Goal: Task Accomplishment & Management: Complete application form

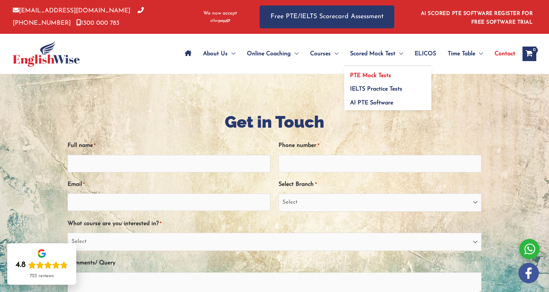
click at [358, 74] on span "PTE Mock Tests" at bounding box center [370, 76] width 41 height 6
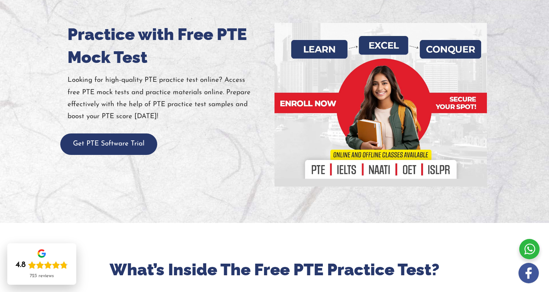
scroll to position [86, 0]
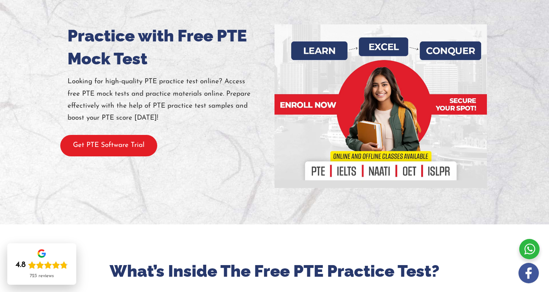
click at [143, 143] on button "Get PTE Software Trial" at bounding box center [108, 145] width 97 height 21
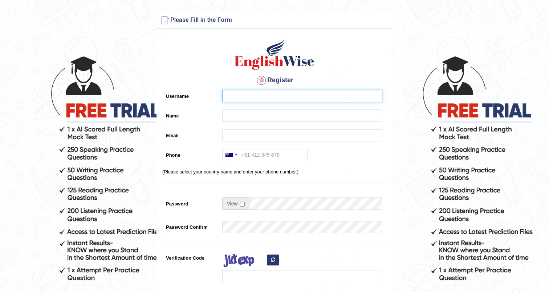
click at [243, 93] on input "Username" at bounding box center [302, 96] width 160 height 12
click at [263, 98] on input "[PERSON_NAME]" at bounding box center [302, 96] width 160 height 12
click at [263, 98] on input "Israel Souza" at bounding box center [302, 96] width 160 height 12
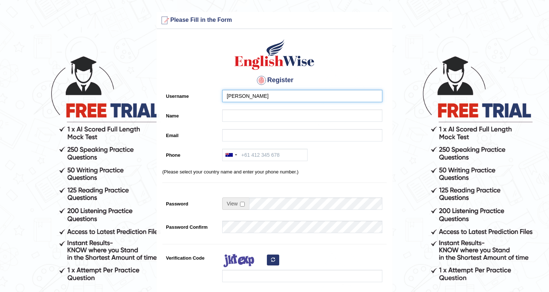
type input "Israel Souza"
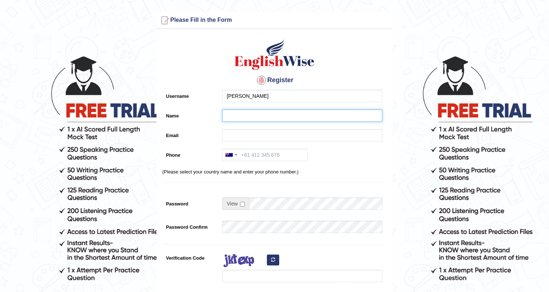
click at [256, 111] on input "Name" at bounding box center [302, 115] width 160 height 12
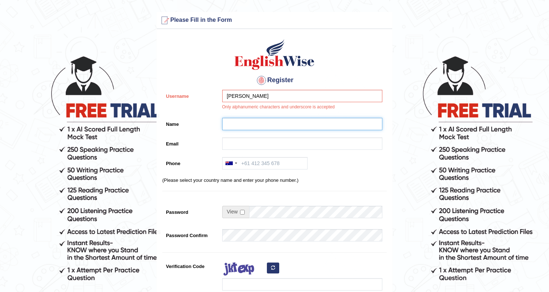
paste input "Israel Souza"
type input "Israel Souza"
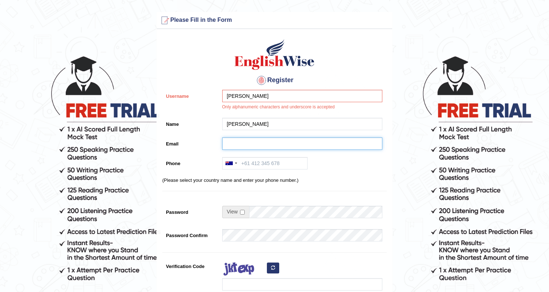
click at [243, 140] on input "Email" at bounding box center [302, 143] width 160 height 12
type input "israeldocs@outlook.com"
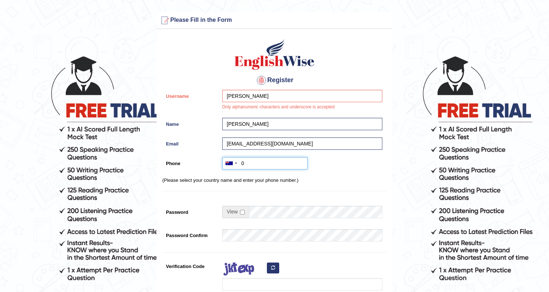
type input "+61434489009"
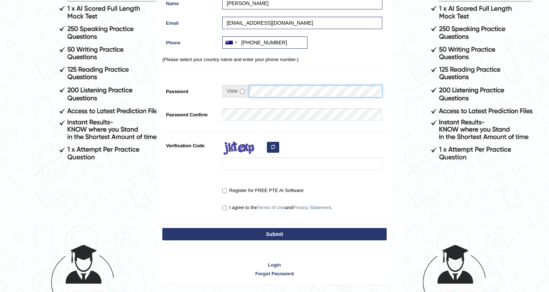
scroll to position [120, 0]
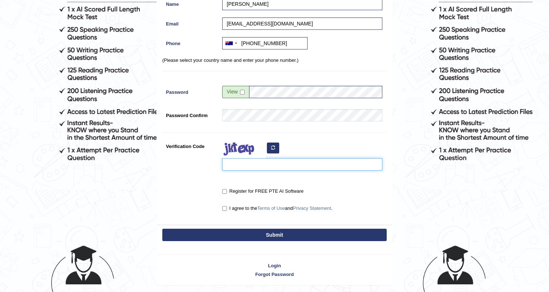
click at [246, 163] on input "Verification Code" at bounding box center [302, 164] width 160 height 12
type input "powavld"
click at [225, 191] on input "Register for FREE PTE AI Software" at bounding box center [224, 191] width 5 height 5
checkbox input "true"
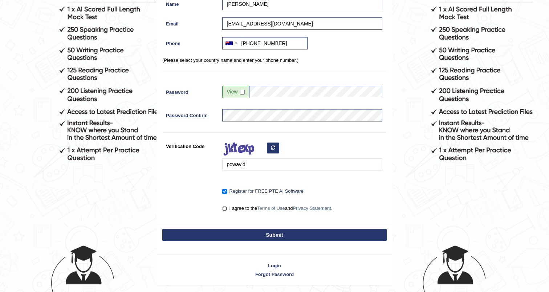
click at [225, 207] on input "I agree to the Terms of Use and Privacy Statement ." at bounding box center [224, 208] width 5 height 5
checkbox input "true"
click at [242, 232] on button "Submit" at bounding box center [274, 234] width 224 height 12
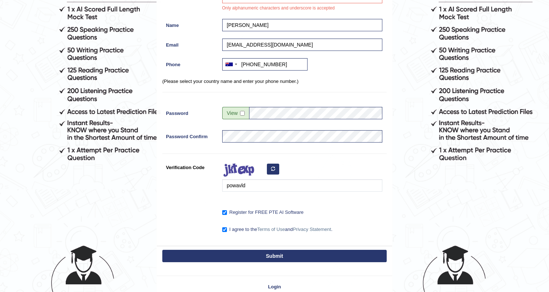
scroll to position [111, 0]
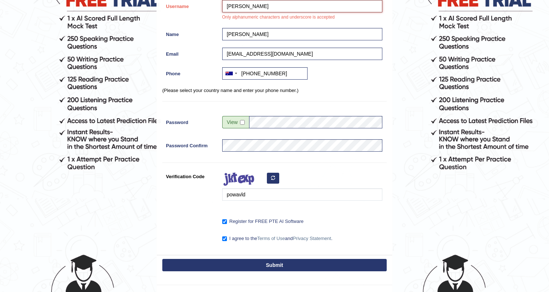
click at [242, 5] on input "Israel Souza" at bounding box center [302, 6] width 160 height 12
type input "Israel_VPS"
click at [280, 265] on button "Submit" at bounding box center [274, 265] width 224 height 12
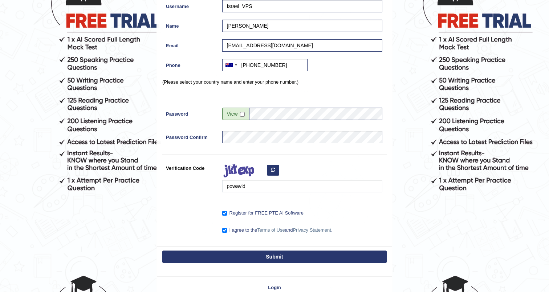
click at [280, 259] on button "Submit" at bounding box center [274, 256] width 224 height 12
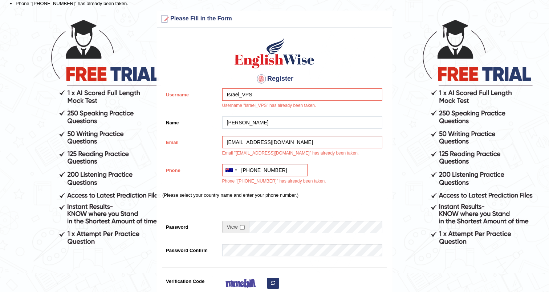
scroll to position [29, 0]
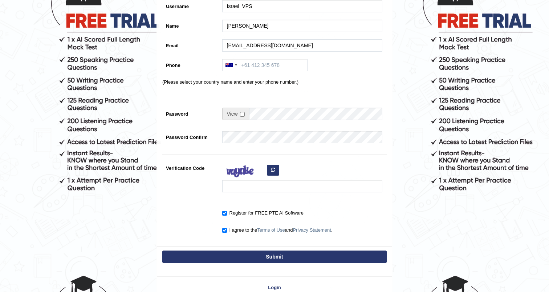
scroll to position [134, 0]
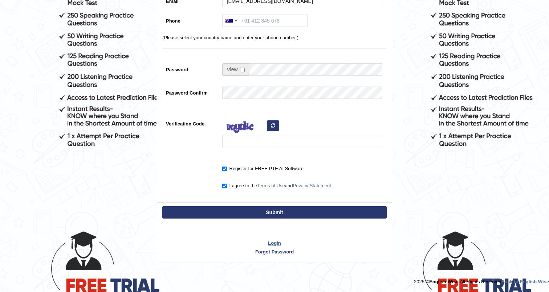
click at [275, 242] on link "Login" at bounding box center [274, 242] width 235 height 7
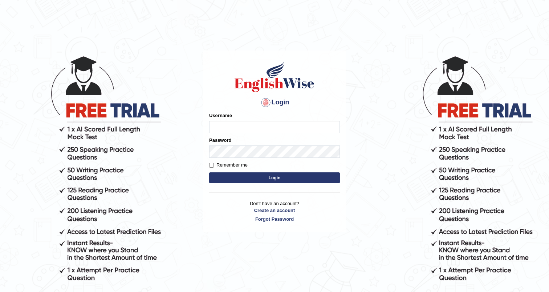
click at [263, 126] on input "Username" at bounding box center [274, 127] width 131 height 12
type input "i"
click at [246, 130] on input "Username" at bounding box center [274, 127] width 131 height 12
type input "[EMAIL_ADDRESS][DOMAIN_NAME]"
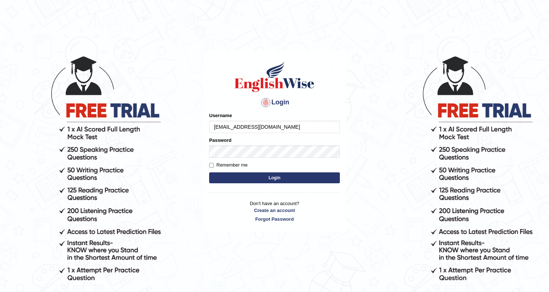
click at [209, 172] on button "Login" at bounding box center [274, 177] width 131 height 11
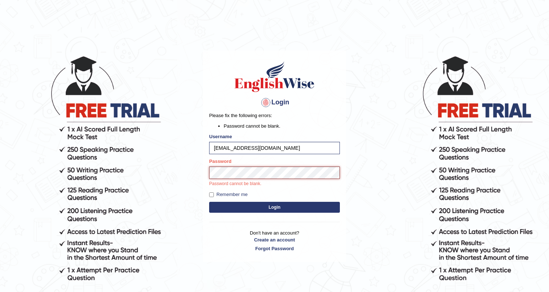
click at [209, 202] on button "Login" at bounding box center [274, 207] width 131 height 11
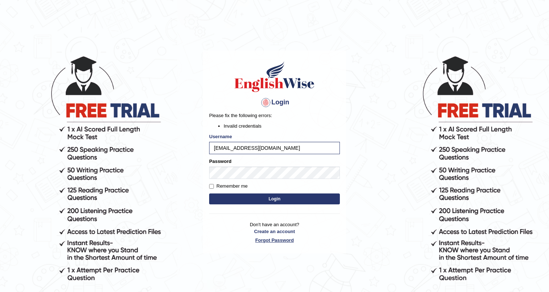
click at [289, 243] on link "Forgot Password" at bounding box center [274, 239] width 131 height 7
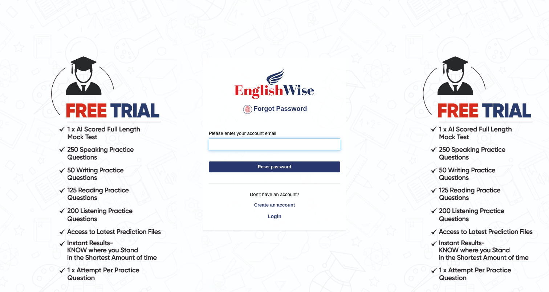
click at [271, 144] on input "Please enter your account email" at bounding box center [274, 144] width 131 height 12
type input "[EMAIL_ADDRESS][DOMAIN_NAME]"
click at [300, 165] on button "Reset password" at bounding box center [274, 166] width 131 height 11
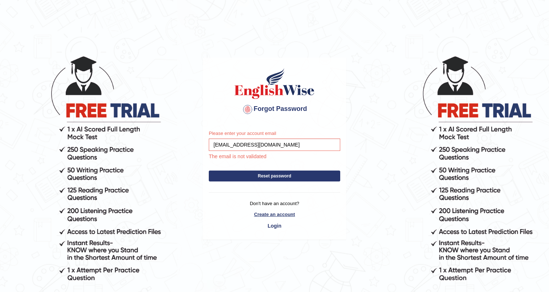
click at [287, 213] on link "Create an account" at bounding box center [274, 214] width 131 height 7
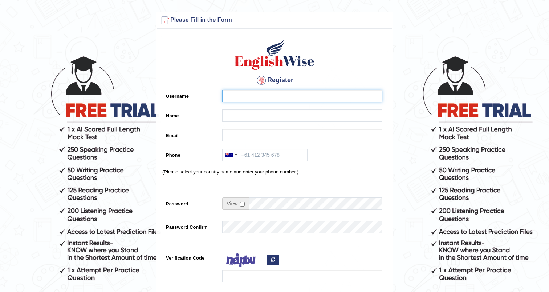
click at [239, 99] on input "Username" at bounding box center [302, 96] width 160 height 12
click at [239, 100] on input "Username" at bounding box center [302, 96] width 160 height 12
click at [249, 122] on div at bounding box center [301, 117] width 164 height 16
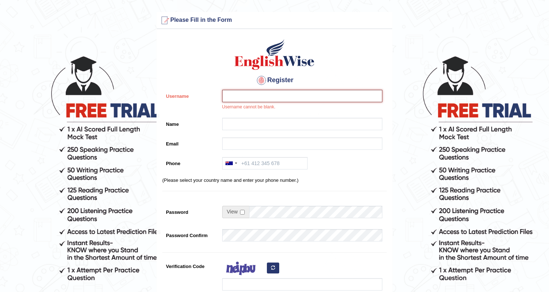
click at [249, 98] on input "Username" at bounding box center [302, 96] width 160 height 12
type input "IsraelVinicius_PS2025"
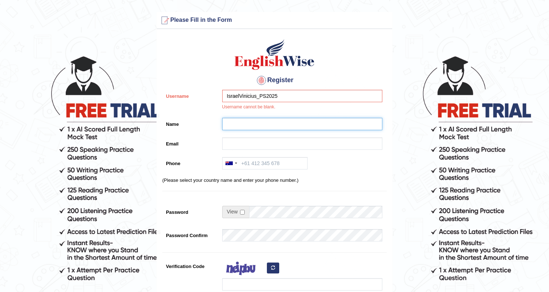
click at [255, 128] on input "Name" at bounding box center [302, 124] width 160 height 12
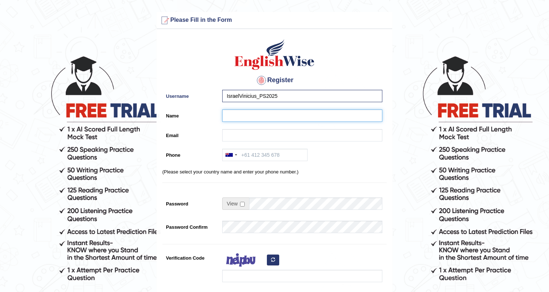
type input "Israel Vinicius Penha de Souza"
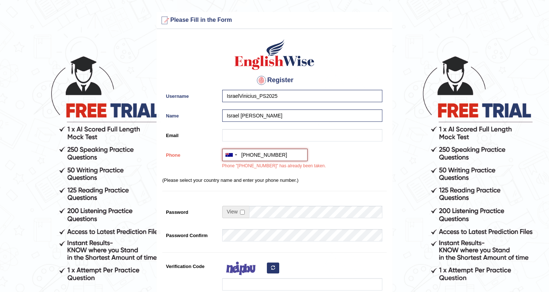
click at [251, 154] on input "+61434489009" at bounding box center [264, 155] width 85 height 12
click at [234, 155] on div at bounding box center [231, 155] width 17 height 12
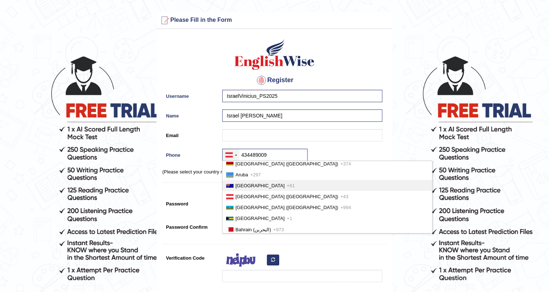
click at [244, 185] on span "Australia" at bounding box center [260, 185] width 49 height 5
type input "+61434489009"
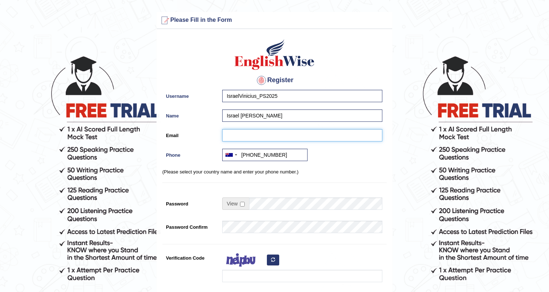
click at [254, 136] on input "Email" at bounding box center [302, 135] width 160 height 12
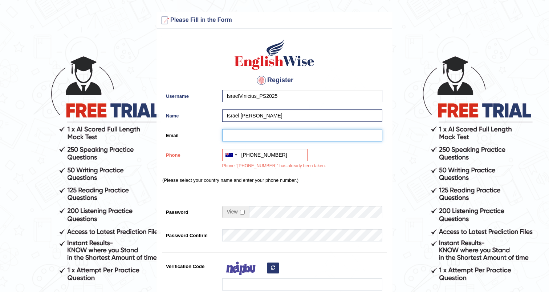
type input "[EMAIL_ADDRESS][DOMAIN_NAME]"
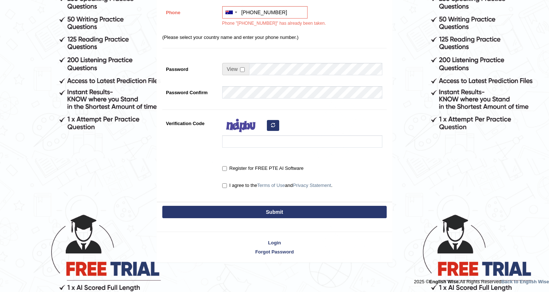
scroll to position [0, 0]
